Goal: Task Accomplishment & Management: Manage account settings

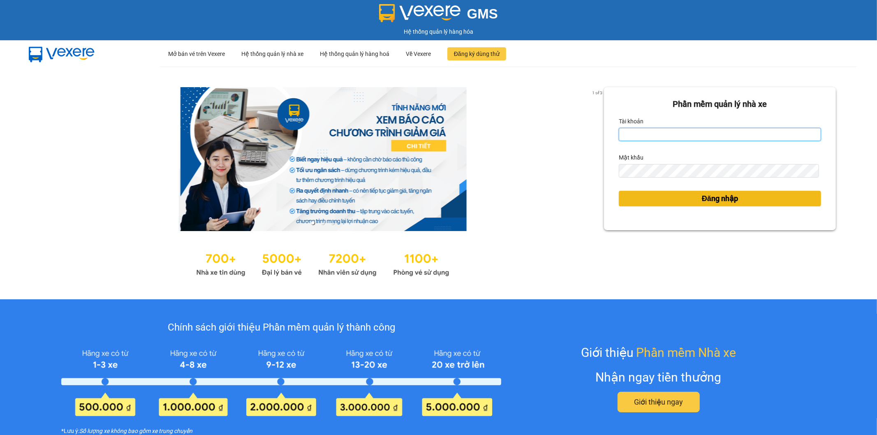
type input "hienhl.ct"
click at [647, 199] on button "Đăng nhập" at bounding box center [720, 199] width 202 height 16
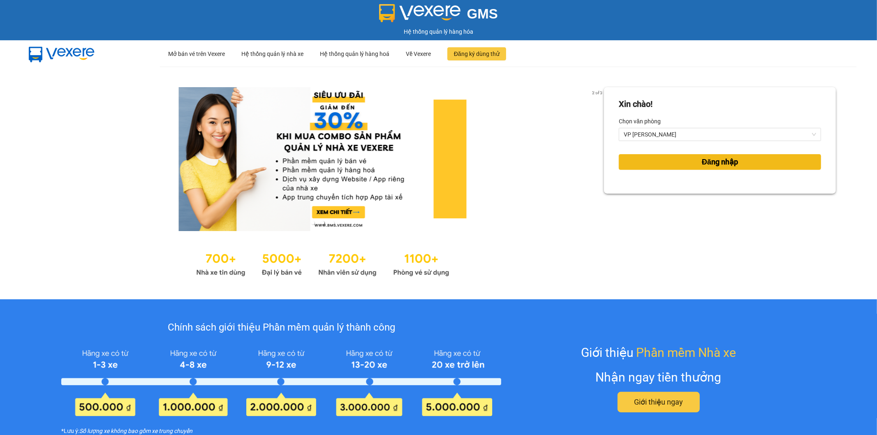
click at [706, 164] on span "Đăng nhập" at bounding box center [720, 162] width 36 height 12
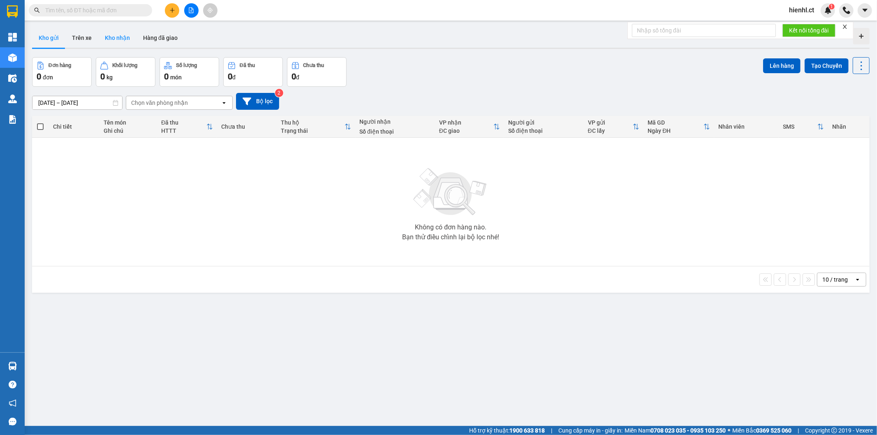
click at [115, 39] on button "Kho nhận" at bounding box center [117, 38] width 38 height 20
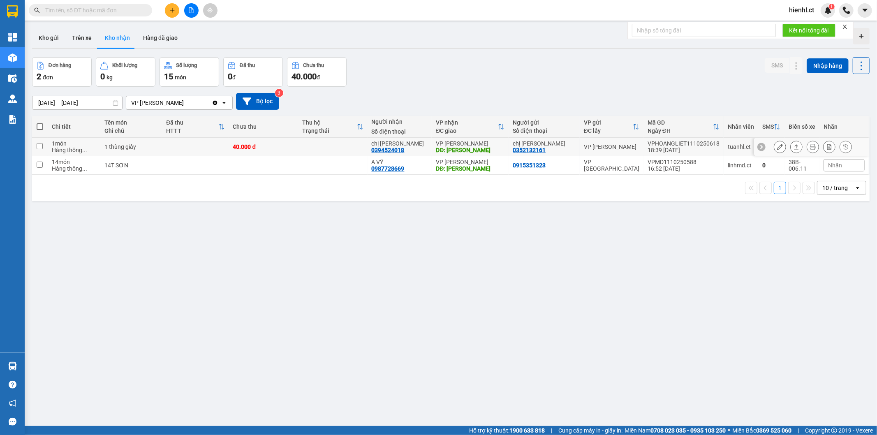
click at [40, 148] on input "checkbox" at bounding box center [40, 146] width 6 height 6
checkbox input "true"
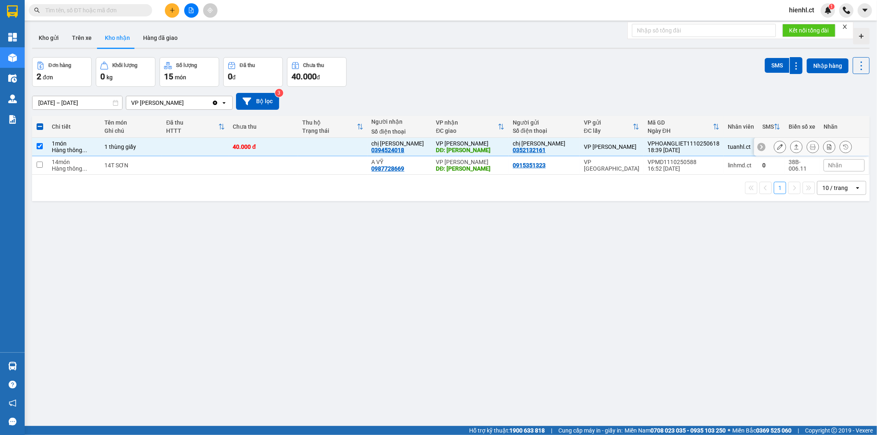
click at [777, 146] on icon at bounding box center [780, 147] width 6 height 6
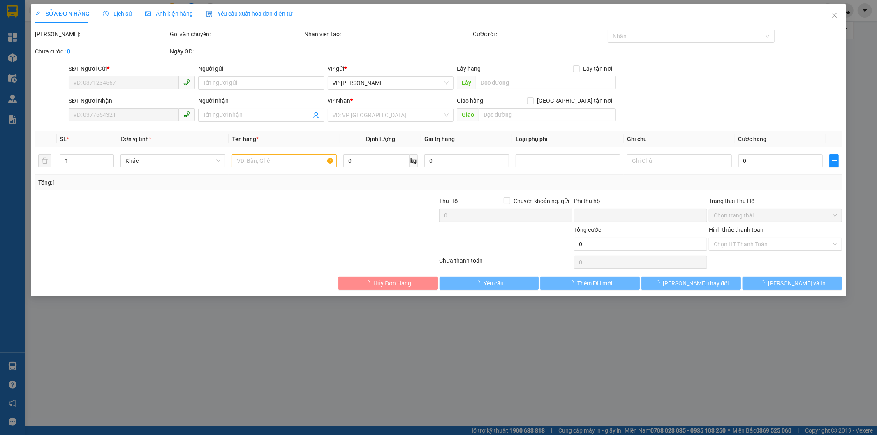
type input "0352132161"
type input "chị ánh"
type input "0394524018"
type input "chị huyền"
type input "hồng lĩnh"
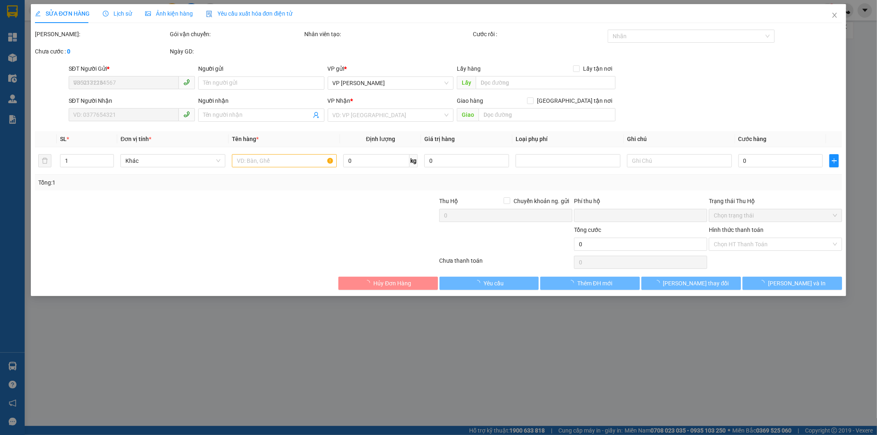
type input "0"
type input "40.000"
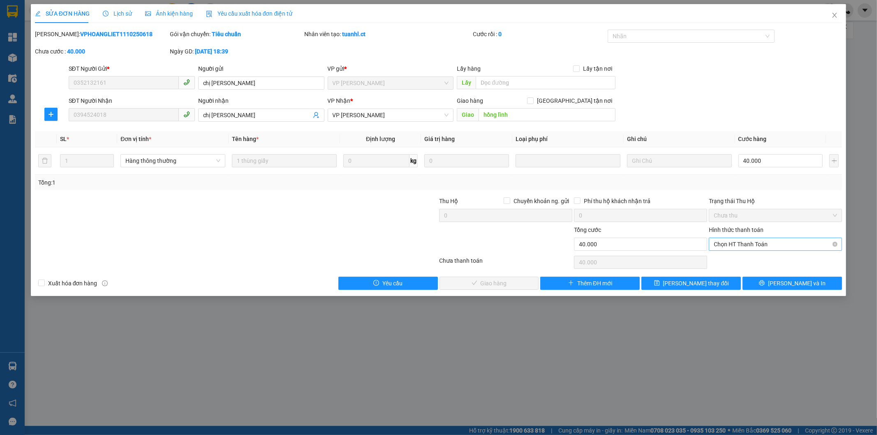
click at [740, 244] on span "Chọn HT Thanh Toán" at bounding box center [775, 244] width 123 height 12
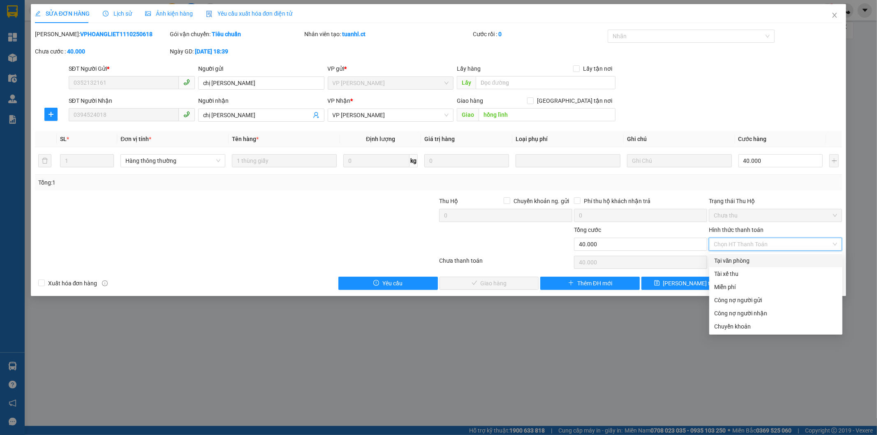
click at [734, 262] on div "Tại văn phòng" at bounding box center [775, 260] width 123 height 9
type input "0"
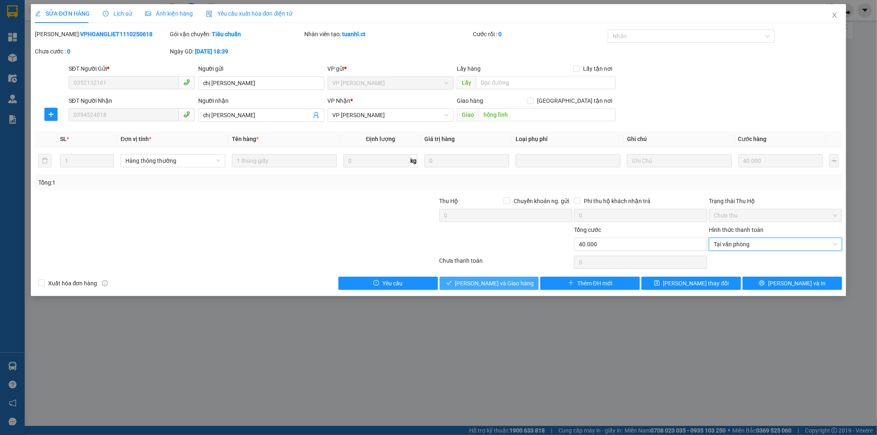
click at [488, 281] on span "Lưu và Giao hàng" at bounding box center [494, 283] width 79 height 9
